Goal: Task Accomplishment & Management: Manage account settings

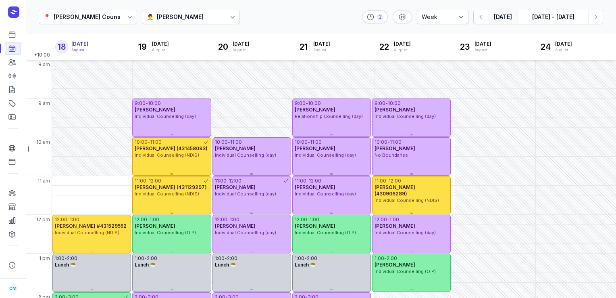
select select "week"
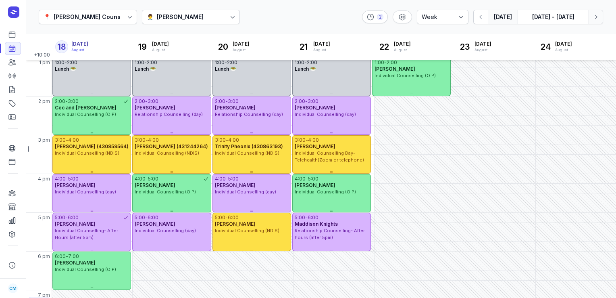
click at [594, 13] on icon "button" at bounding box center [596, 17] width 8 height 8
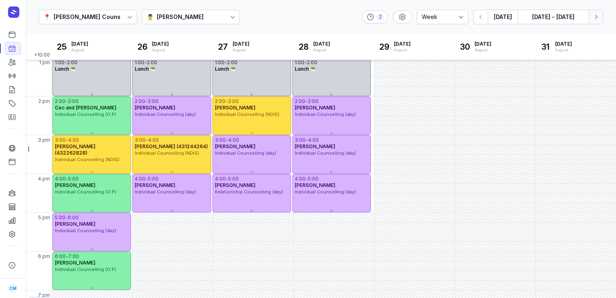
click at [594, 13] on icon "button" at bounding box center [596, 17] width 8 height 8
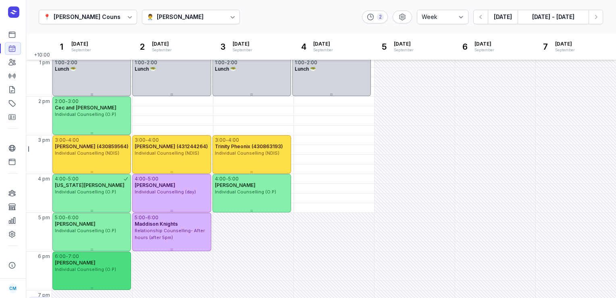
click at [71, 270] on span "Individual Counselling (O.P)" at bounding box center [85, 269] width 61 height 6
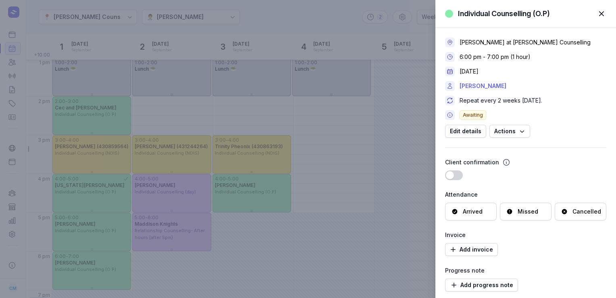
click at [490, 81] on link "[PERSON_NAME]" at bounding box center [483, 86] width 47 height 10
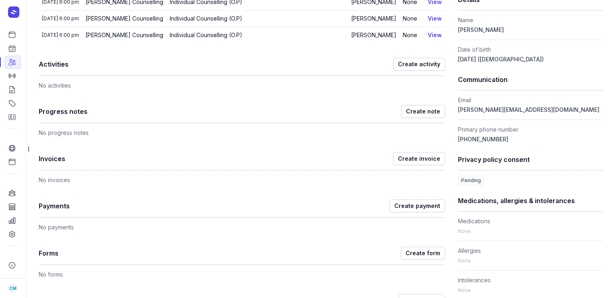
scroll to position [192, 0]
click at [9, 52] on icon at bounding box center [12, 48] width 8 height 8
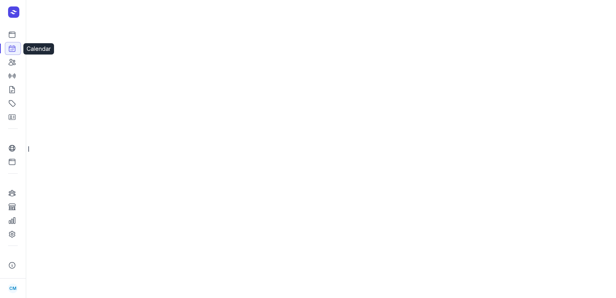
select select "week"
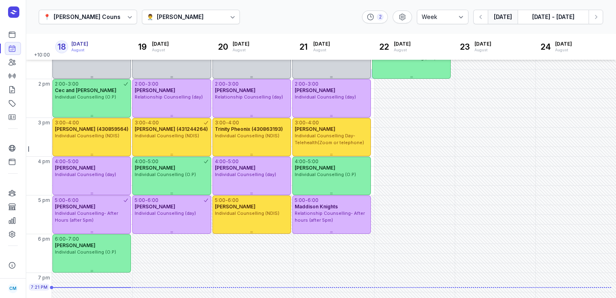
scroll to position [226, 0]
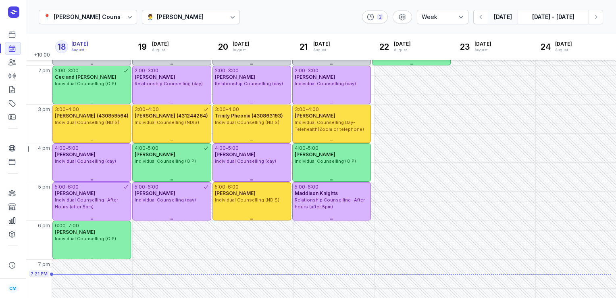
click at [229, 15] on icon at bounding box center [233, 17] width 8 height 8
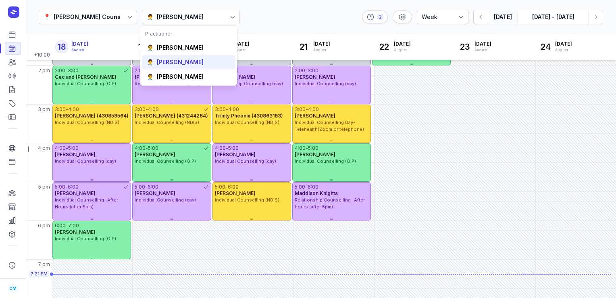
click at [192, 59] on div "[PERSON_NAME]" at bounding box center [180, 62] width 47 height 8
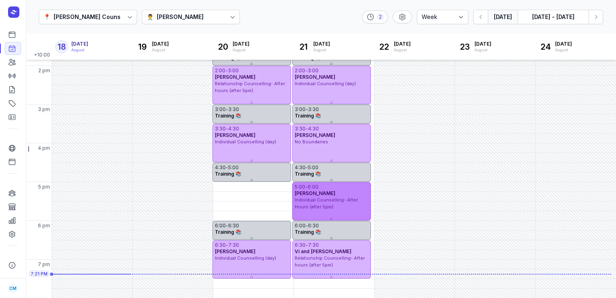
click at [332, 203] on div "Individual Counselling- After Hours (after 5pm)" at bounding box center [332, 202] width 74 height 13
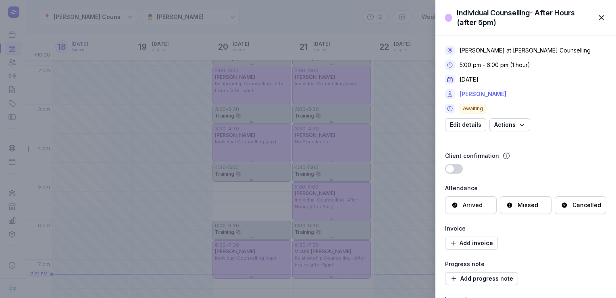
click at [479, 95] on link "[PERSON_NAME]" at bounding box center [483, 94] width 47 height 10
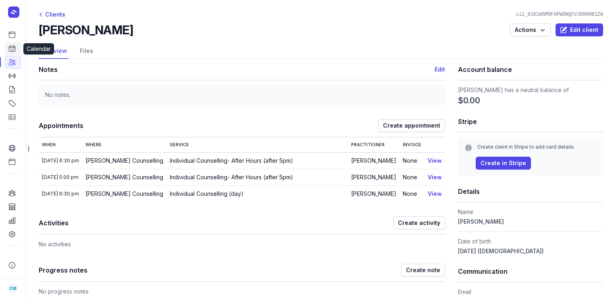
click at [10, 52] on icon at bounding box center [12, 48] width 8 height 8
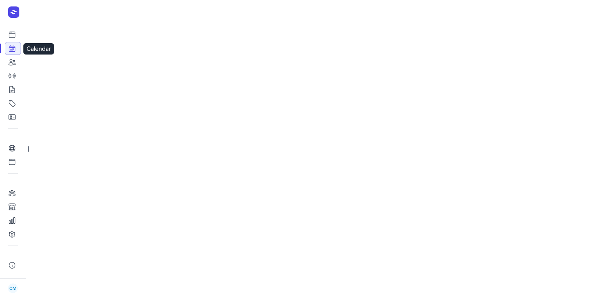
select select "week"
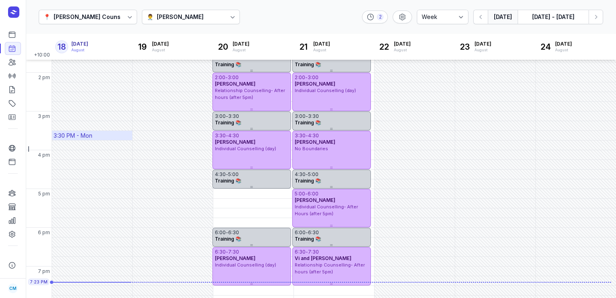
scroll to position [225, 0]
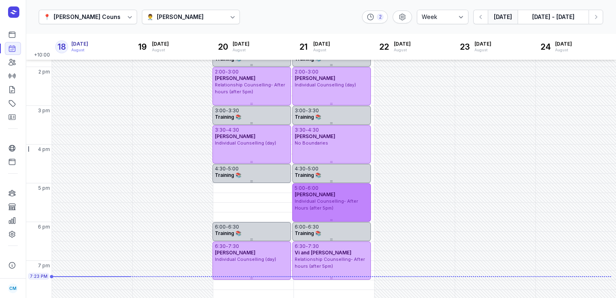
click at [313, 208] on span "Individual Counselling- After Hours (after 5pm)" at bounding box center [326, 204] width 63 height 13
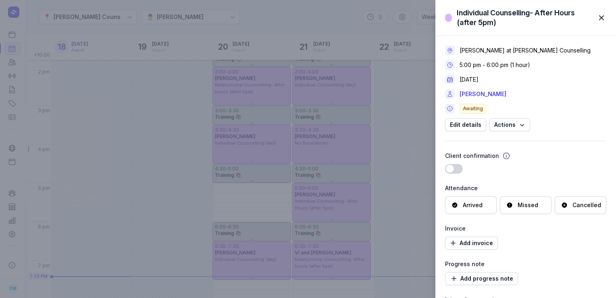
click at [568, 202] on div "Cancelled" at bounding box center [581, 205] width 40 height 8
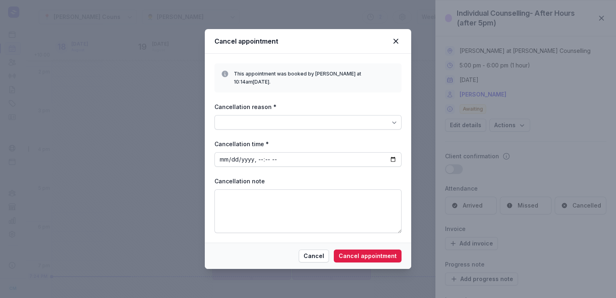
click at [365, 124] on div at bounding box center [308, 122] width 187 height 15
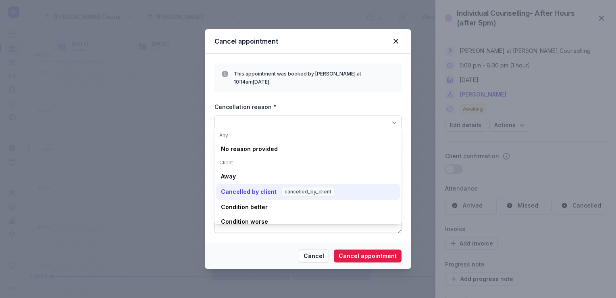
click at [266, 187] on div "Cancelled by client cancelled_by_client" at bounding box center [278, 192] width 114 height 10
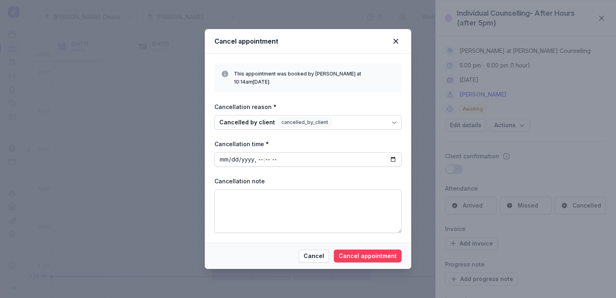
click at [366, 252] on span "Cancel appointment" at bounding box center [368, 256] width 58 height 10
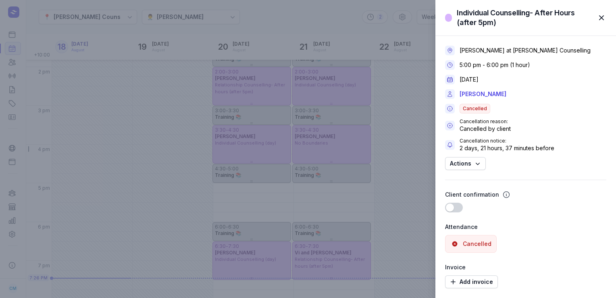
click at [247, 26] on div "Individual Counselling- After Hours (after 5pm) Close panel [PERSON_NAME] at [P…" at bounding box center [308, 149] width 616 height 298
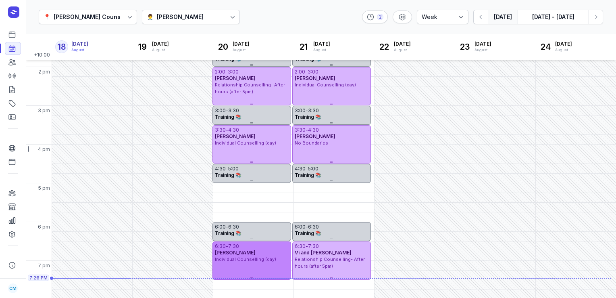
click at [230, 246] on div "7:30" at bounding box center [233, 246] width 11 height 6
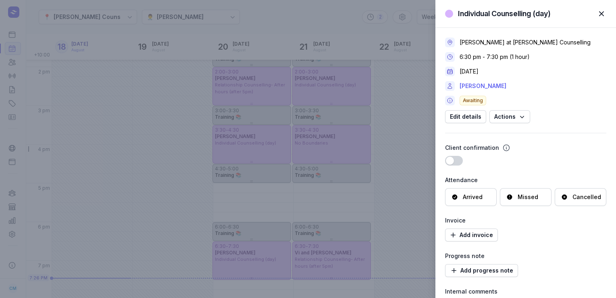
click at [474, 84] on link "[PERSON_NAME]" at bounding box center [483, 86] width 47 height 10
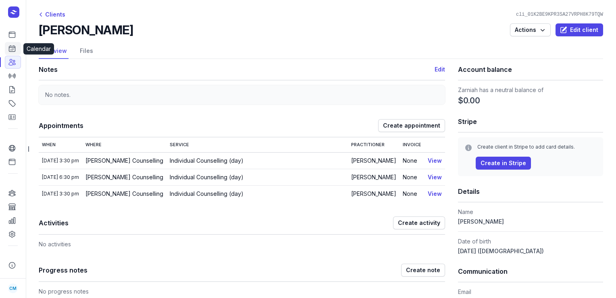
click at [9, 48] on icon at bounding box center [12, 49] width 6 height 6
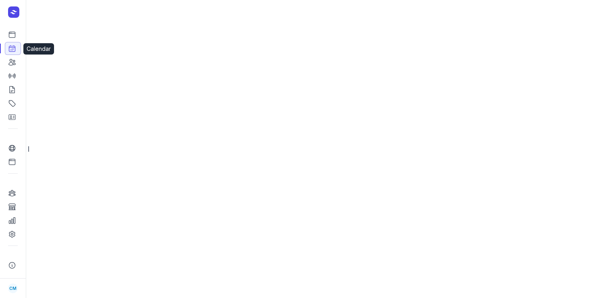
select select "week"
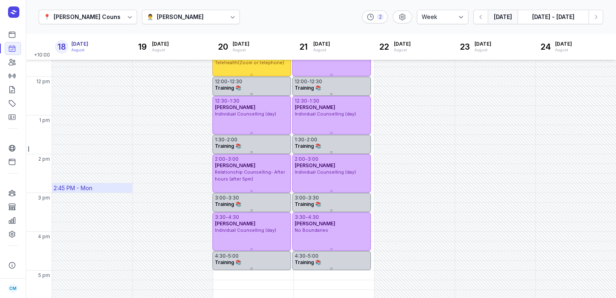
scroll to position [138, 0]
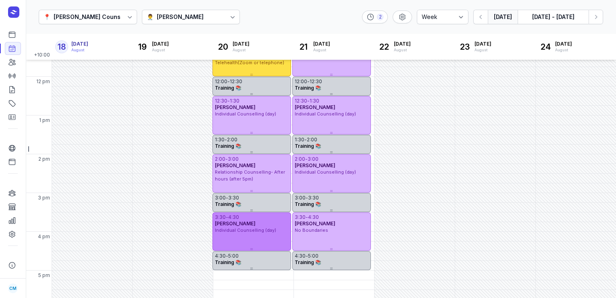
click at [255, 219] on div "3:30 - 4:30" at bounding box center [252, 217] width 74 height 6
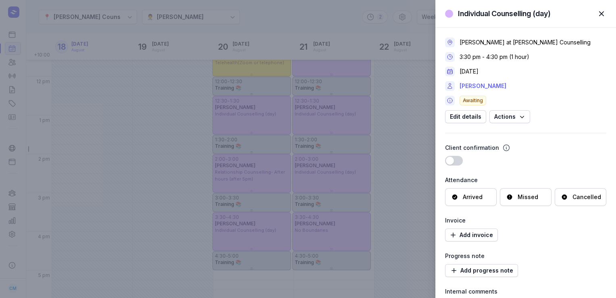
click at [494, 81] on link "[PERSON_NAME]" at bounding box center [483, 86] width 47 height 10
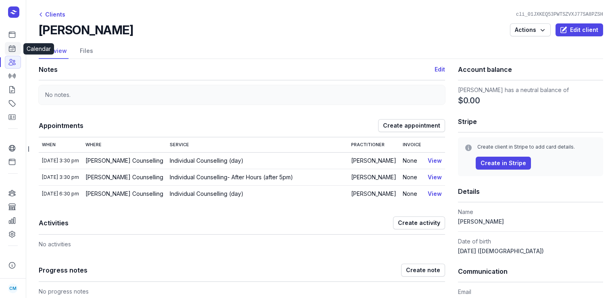
click at [14, 50] on icon at bounding box center [12, 48] width 8 height 8
select select "week"
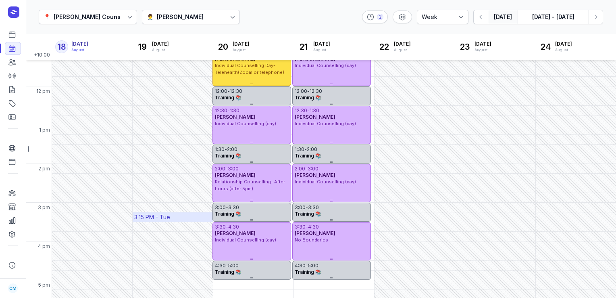
scroll to position [121, 0]
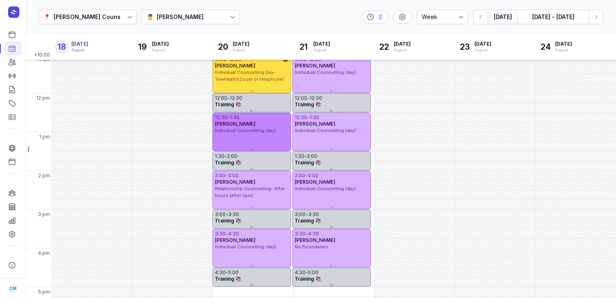
click at [261, 137] on div "12:30 - 1:30 [PERSON_NAME] Individual Counselling (day)" at bounding box center [252, 132] width 79 height 38
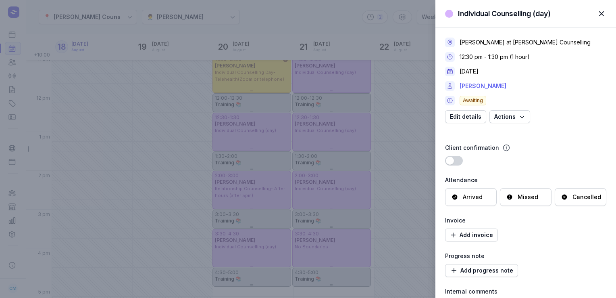
click at [478, 82] on link "[PERSON_NAME]" at bounding box center [483, 86] width 47 height 10
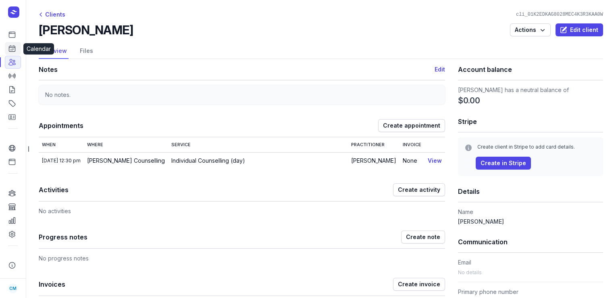
click at [17, 48] on link "Calendar" at bounding box center [13, 48] width 16 height 13
select select "week"
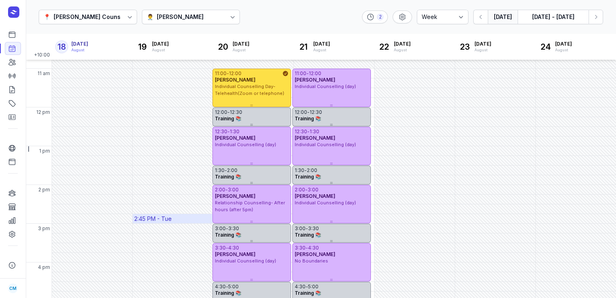
scroll to position [106, 0]
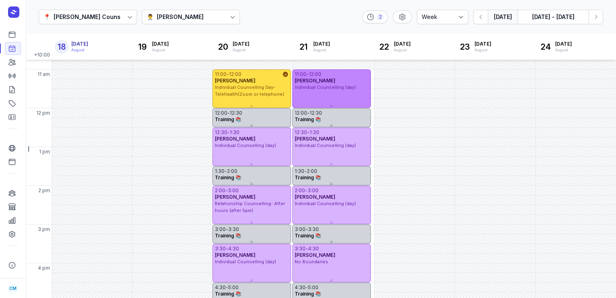
click at [316, 85] on span "Individual Counselling (day)" at bounding box center [325, 87] width 61 height 6
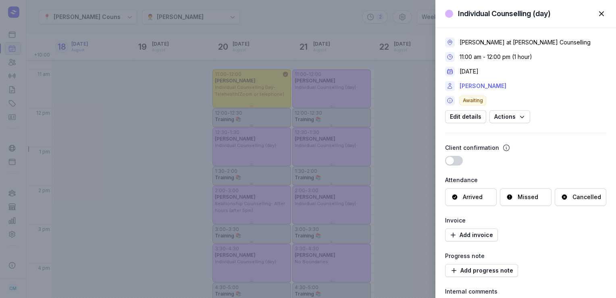
click at [494, 82] on link "[PERSON_NAME]" at bounding box center [483, 86] width 47 height 10
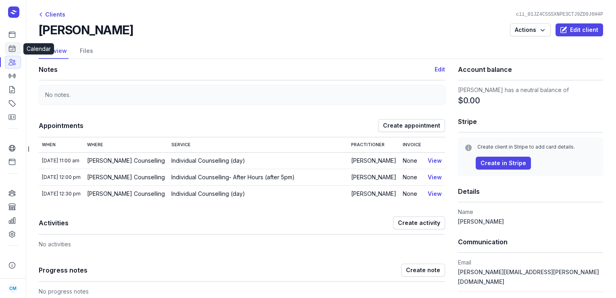
click at [11, 52] on icon at bounding box center [12, 48] width 8 height 8
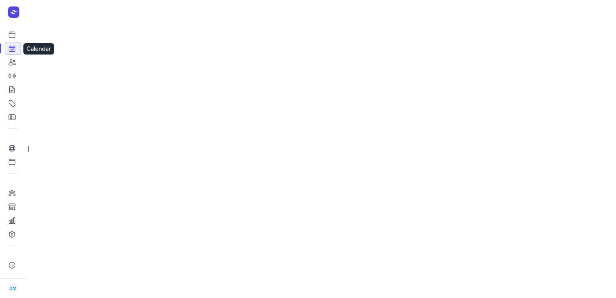
select select "week"
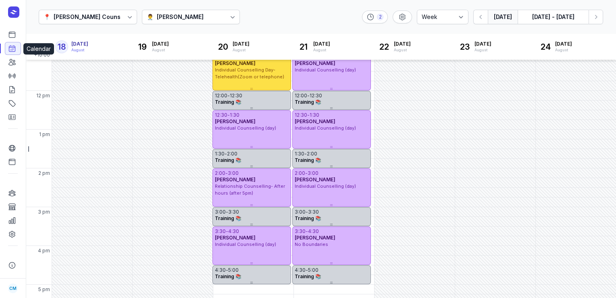
scroll to position [226, 0]
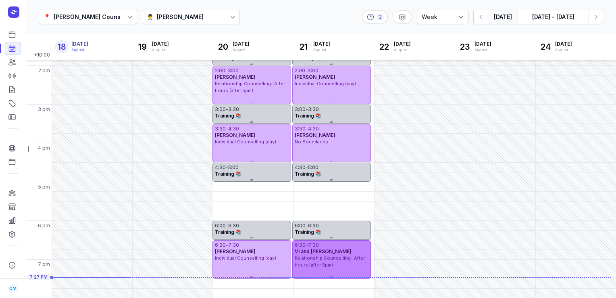
click at [327, 265] on span "Relationship Counselling- After hours (after 5pm)" at bounding box center [330, 261] width 70 height 13
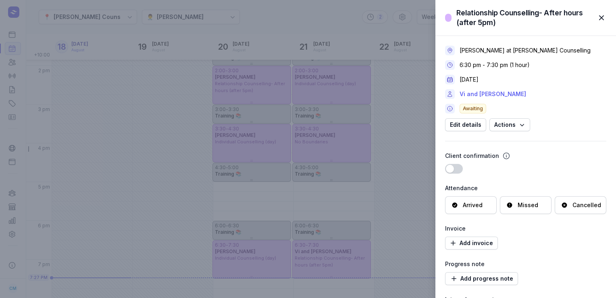
click at [475, 90] on link "Vi and [PERSON_NAME]" at bounding box center [493, 94] width 67 height 10
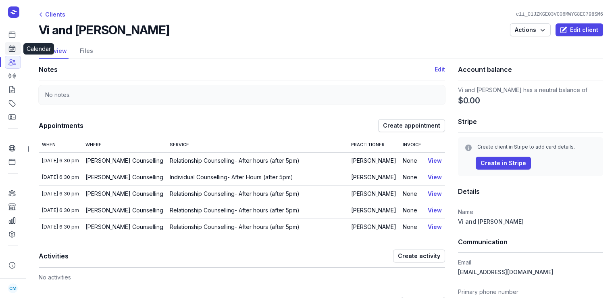
click at [11, 51] on icon at bounding box center [12, 48] width 8 height 8
select select "week"
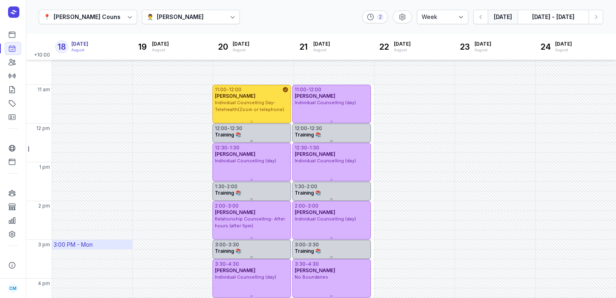
scroll to position [91, 0]
click at [592, 16] on icon "button" at bounding box center [596, 17] width 8 height 8
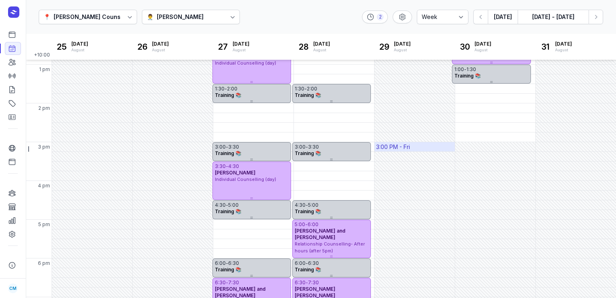
scroll to position [226, 0]
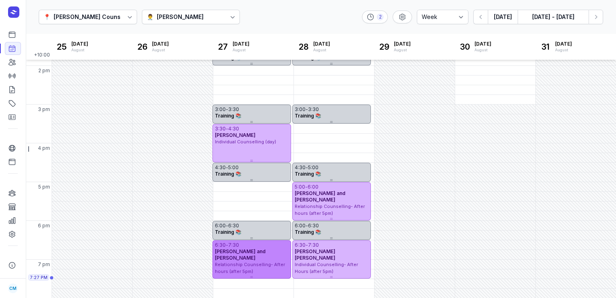
click at [271, 272] on div "6:30 - 7:30 [PERSON_NAME] and [PERSON_NAME] Relationship Counselling- After hou…" at bounding box center [252, 259] width 79 height 38
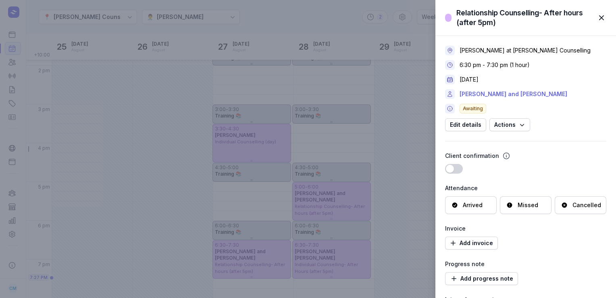
click at [469, 96] on link "[PERSON_NAME] and [PERSON_NAME]" at bounding box center [514, 94] width 108 height 10
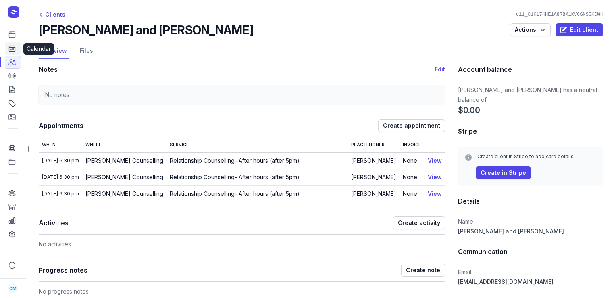
click at [15, 49] on icon at bounding box center [12, 48] width 8 height 8
select select "week"
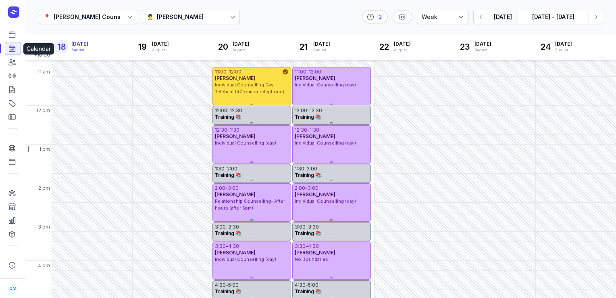
scroll to position [226, 0]
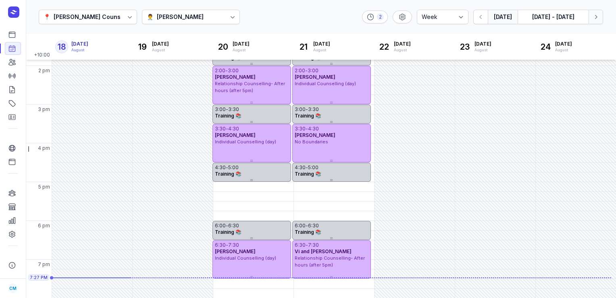
click at [600, 17] on icon "button" at bounding box center [596, 17] width 8 height 8
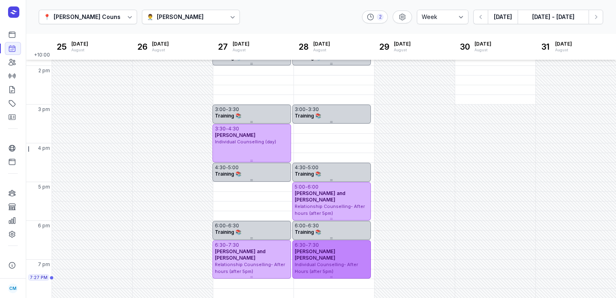
click at [353, 249] on div "[PERSON_NAME] [PERSON_NAME]" at bounding box center [332, 254] width 74 height 13
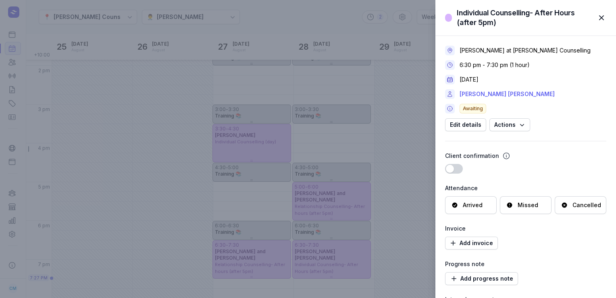
click at [489, 90] on link "[PERSON_NAME] [PERSON_NAME]" at bounding box center [507, 94] width 95 height 10
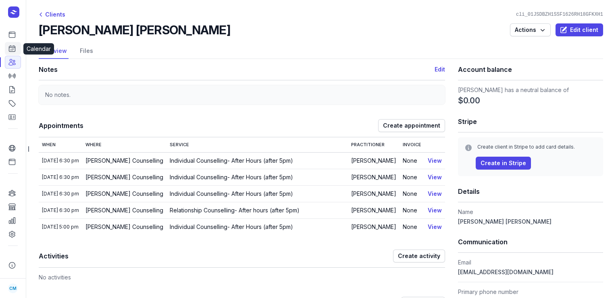
click at [19, 51] on link "Calendar" at bounding box center [13, 48] width 16 height 13
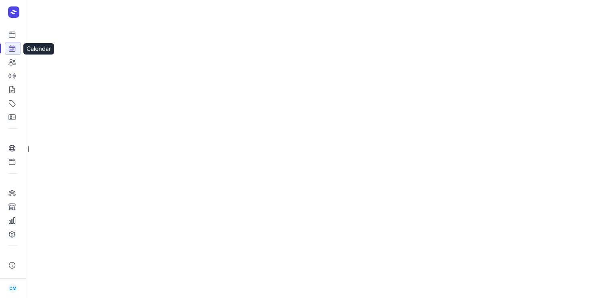
select select "week"
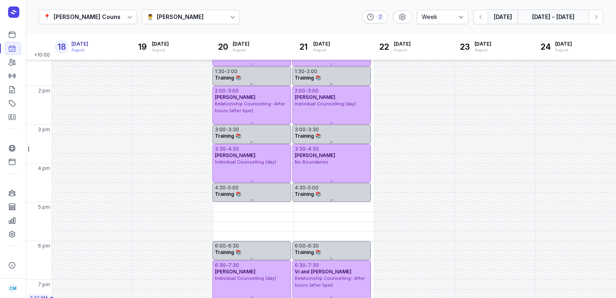
scroll to position [226, 0]
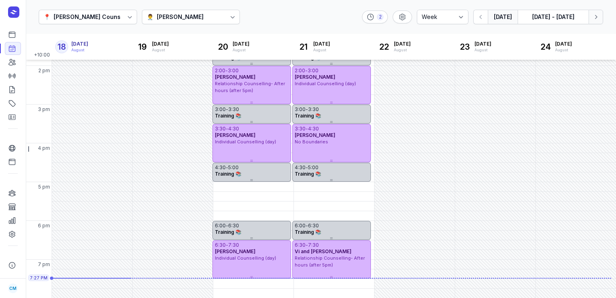
click at [597, 18] on icon "button" at bounding box center [596, 17] width 8 height 8
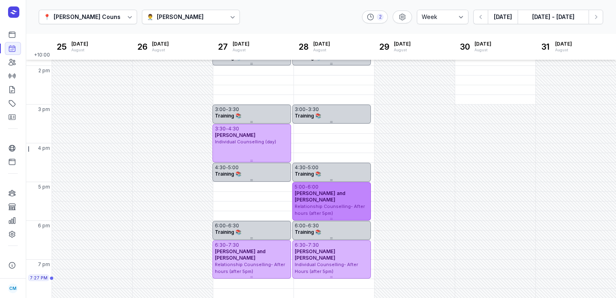
click at [340, 203] on div "Relationship Counselling- After hours (after 5pm)" at bounding box center [332, 209] width 74 height 13
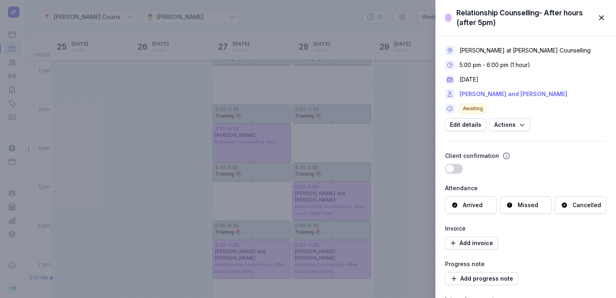
click at [483, 92] on link "[PERSON_NAME] and [PERSON_NAME]" at bounding box center [514, 94] width 108 height 10
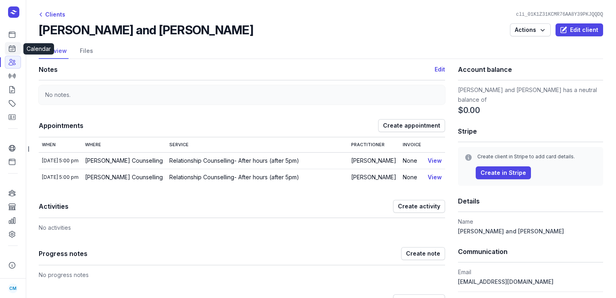
click at [17, 47] on link "Calendar" at bounding box center [13, 48] width 16 height 13
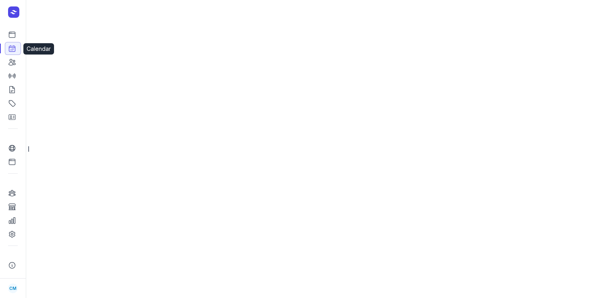
select select "week"
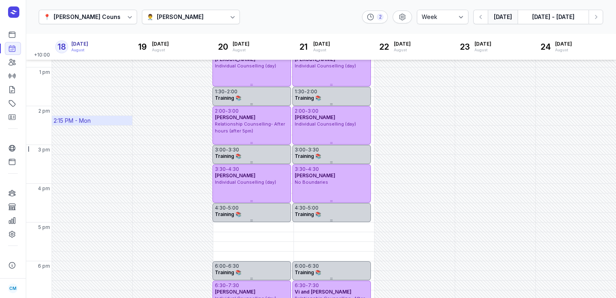
scroll to position [179, 0]
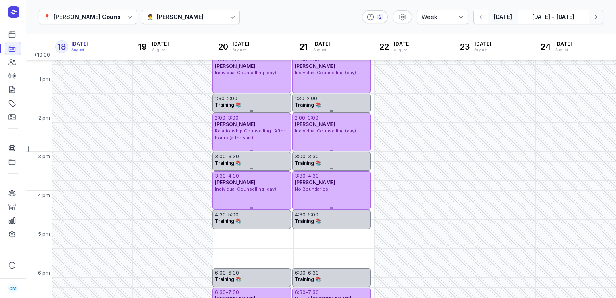
click at [597, 11] on button "Next week" at bounding box center [596, 17] width 15 height 15
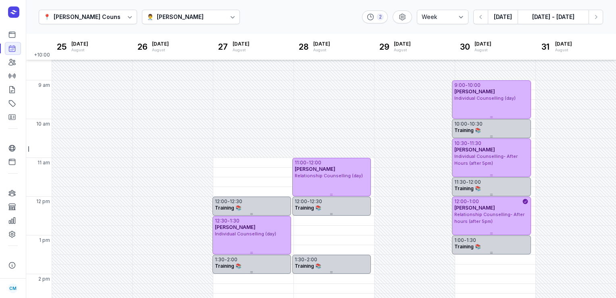
scroll to position [15, 0]
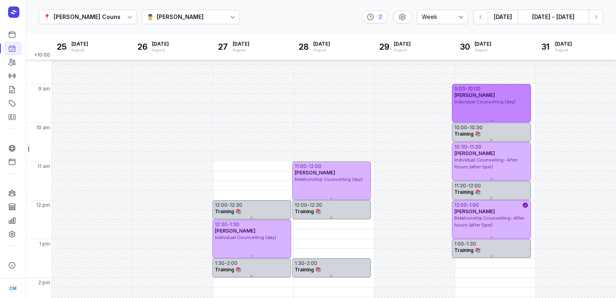
click at [500, 110] on div "9:00 - 10:00 [PERSON_NAME] Individual Counselling (day)" at bounding box center [491, 103] width 79 height 38
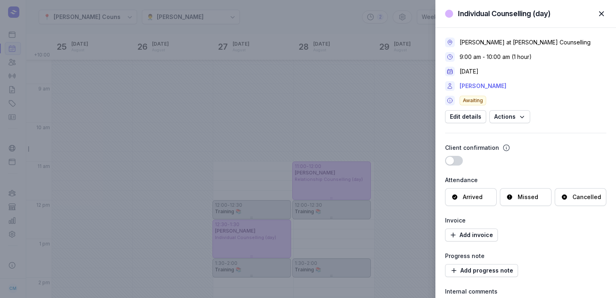
click at [484, 87] on link "[PERSON_NAME]" at bounding box center [483, 86] width 47 height 10
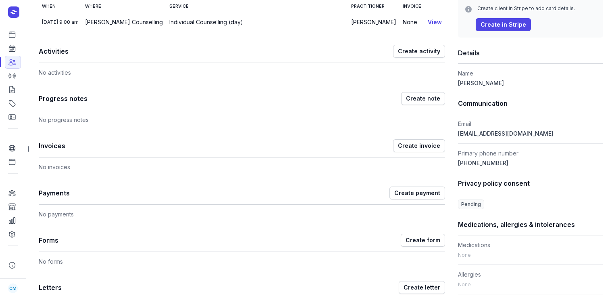
scroll to position [163, 0]
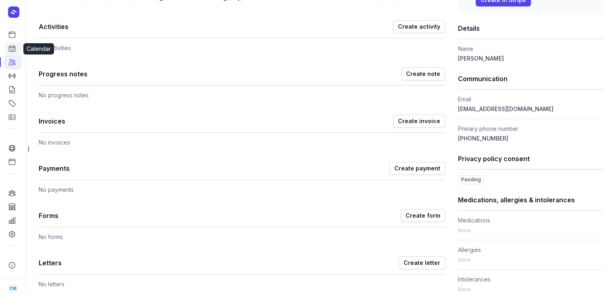
click at [11, 48] on icon at bounding box center [12, 49] width 6 height 6
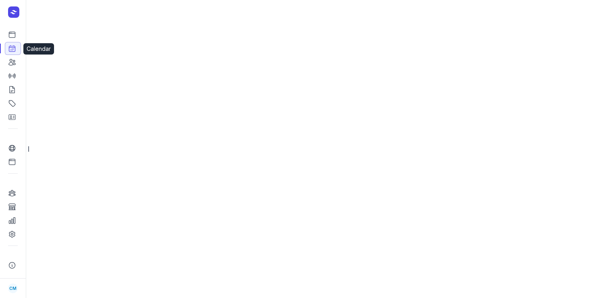
select select "week"
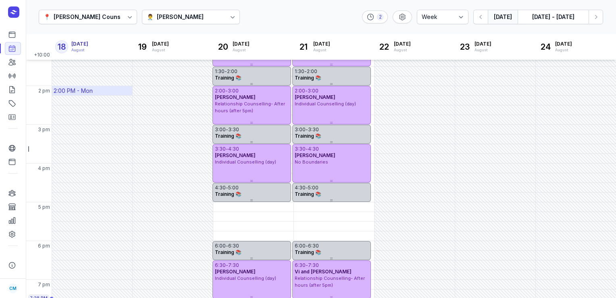
scroll to position [226, 0]
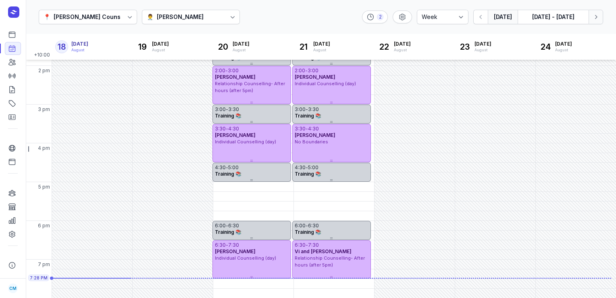
click at [599, 19] on icon "button" at bounding box center [596, 17] width 8 height 8
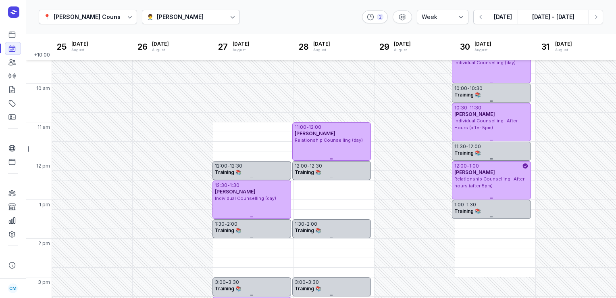
scroll to position [47, 0]
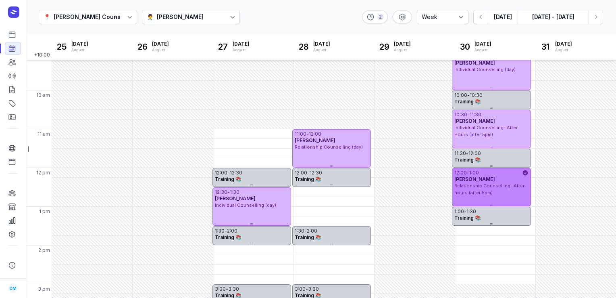
click at [495, 193] on div "Relationship Counselling- After hours (after 5pm)" at bounding box center [491, 188] width 74 height 13
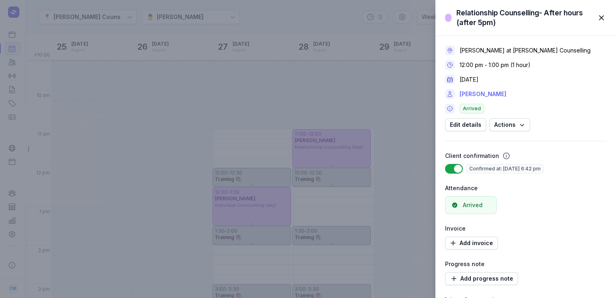
click at [479, 96] on link "[PERSON_NAME]" at bounding box center [483, 94] width 47 height 10
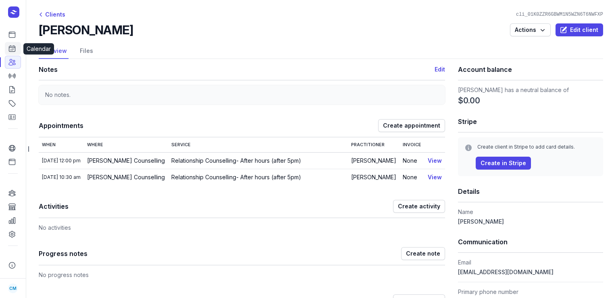
click at [10, 49] on icon at bounding box center [12, 48] width 8 height 8
select select "week"
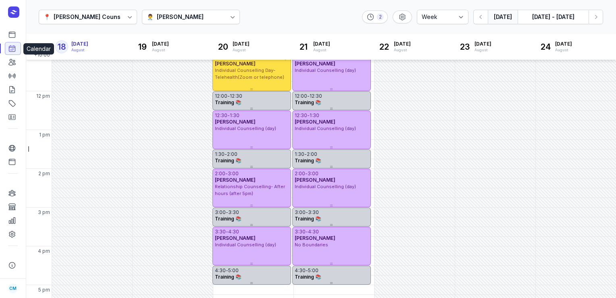
scroll to position [226, 0]
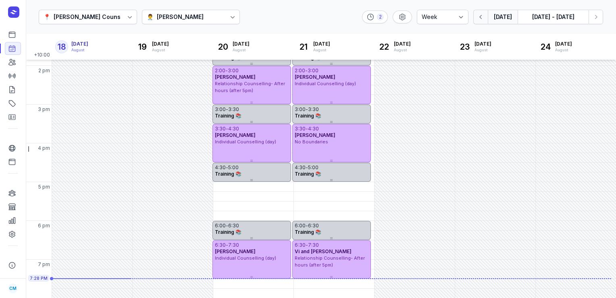
click at [477, 19] on button "button" at bounding box center [480, 17] width 15 height 15
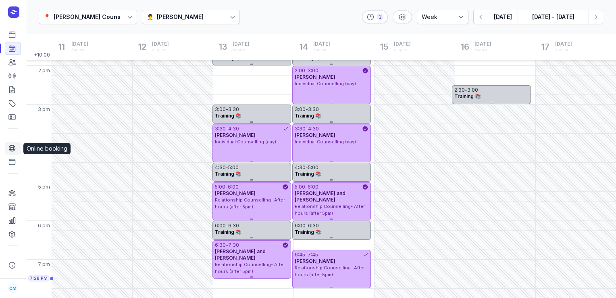
click at [14, 149] on icon at bounding box center [12, 148] width 8 height 8
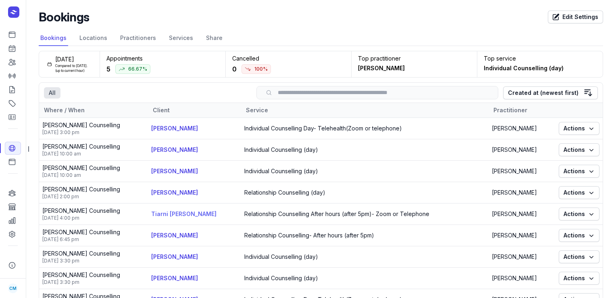
click at [151, 214] on link "Tiarni [PERSON_NAME]" at bounding box center [183, 213] width 65 height 7
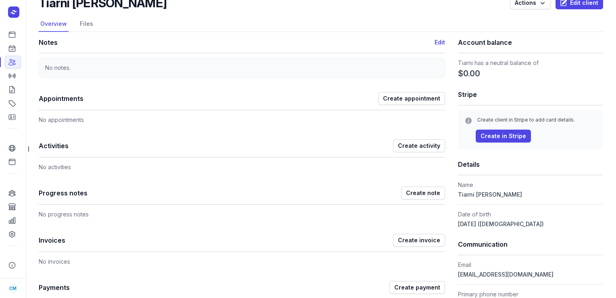
scroll to position [3, 0]
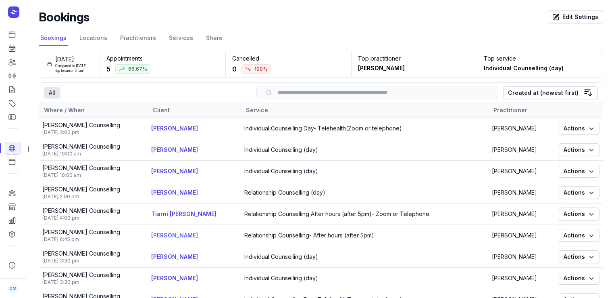
click at [160, 231] on link "[PERSON_NAME]" at bounding box center [174, 234] width 47 height 7
click at [52, 91] on div "All" at bounding box center [52, 92] width 17 height 11
click at [109, 70] on div "5" at bounding box center [108, 69] width 4 height 10
click at [15, 54] on link "Calendar" at bounding box center [13, 48] width 16 height 13
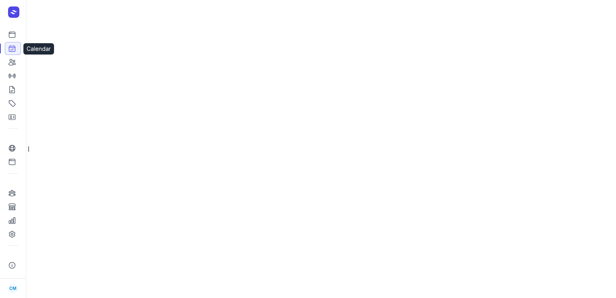
select select "week"
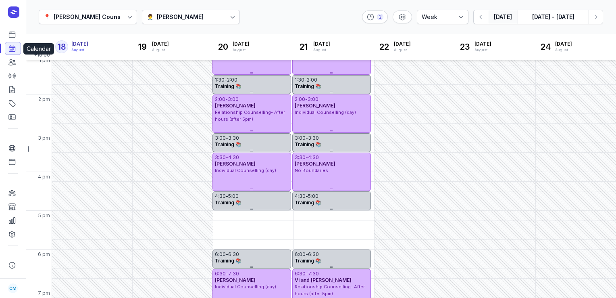
scroll to position [226, 0]
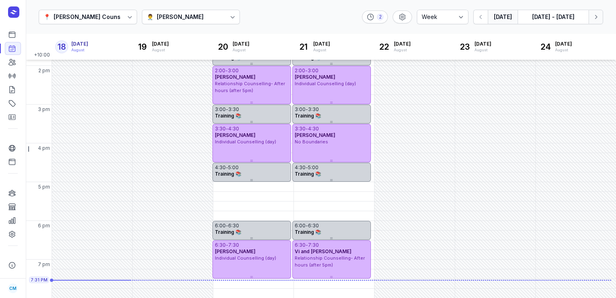
click at [597, 18] on icon "button" at bounding box center [596, 17] width 8 height 8
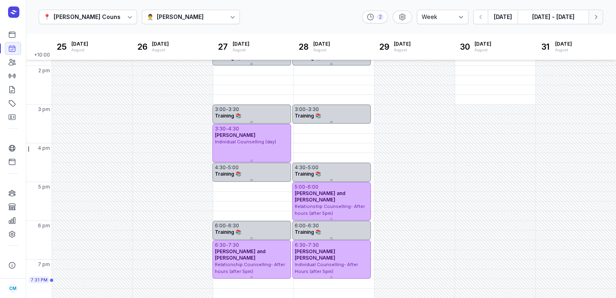
click at [597, 18] on icon "button" at bounding box center [596, 17] width 8 height 8
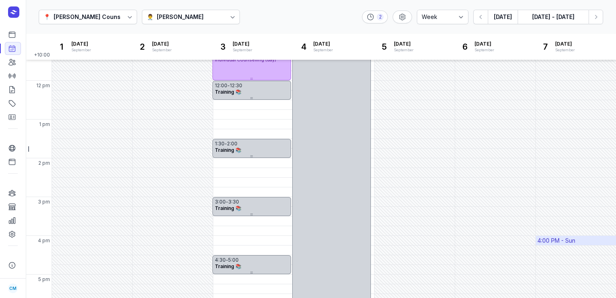
scroll to position [112, 0]
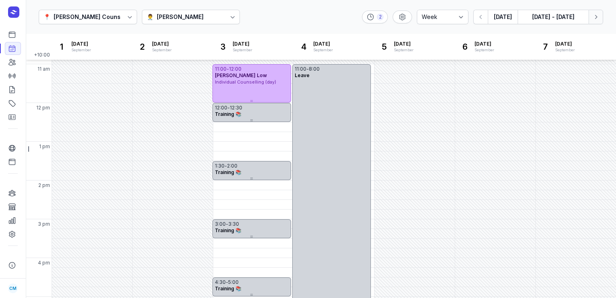
click at [596, 14] on icon "button" at bounding box center [596, 17] width 8 height 8
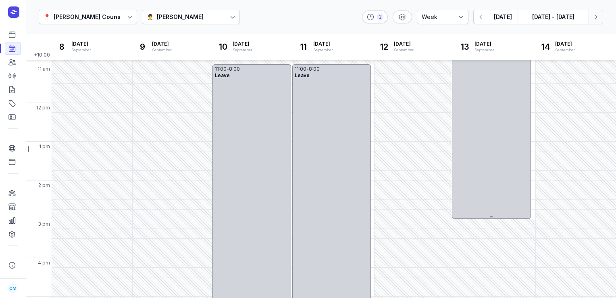
click at [596, 14] on icon "button" at bounding box center [596, 17] width 8 height 8
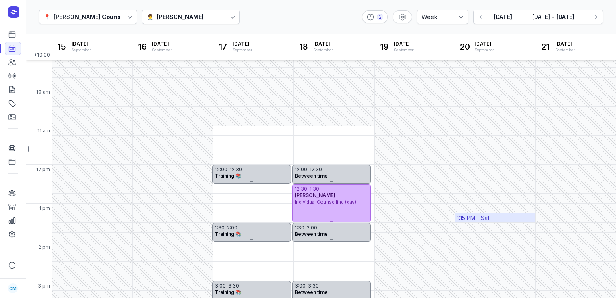
scroll to position [42, 0]
